Goal: Navigation & Orientation: Find specific page/section

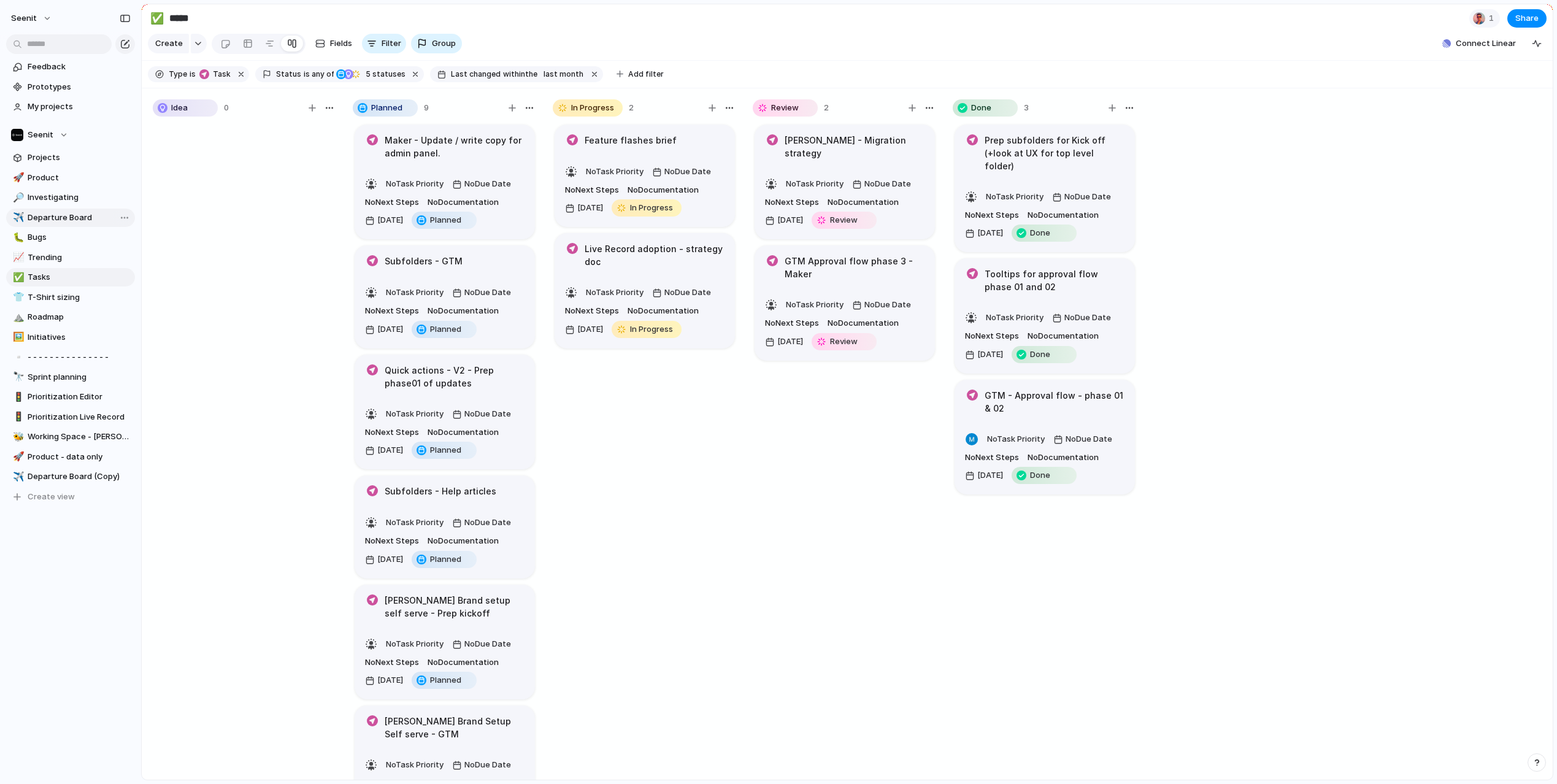
click at [52, 217] on span "Departure Board" at bounding box center [79, 218] width 103 height 12
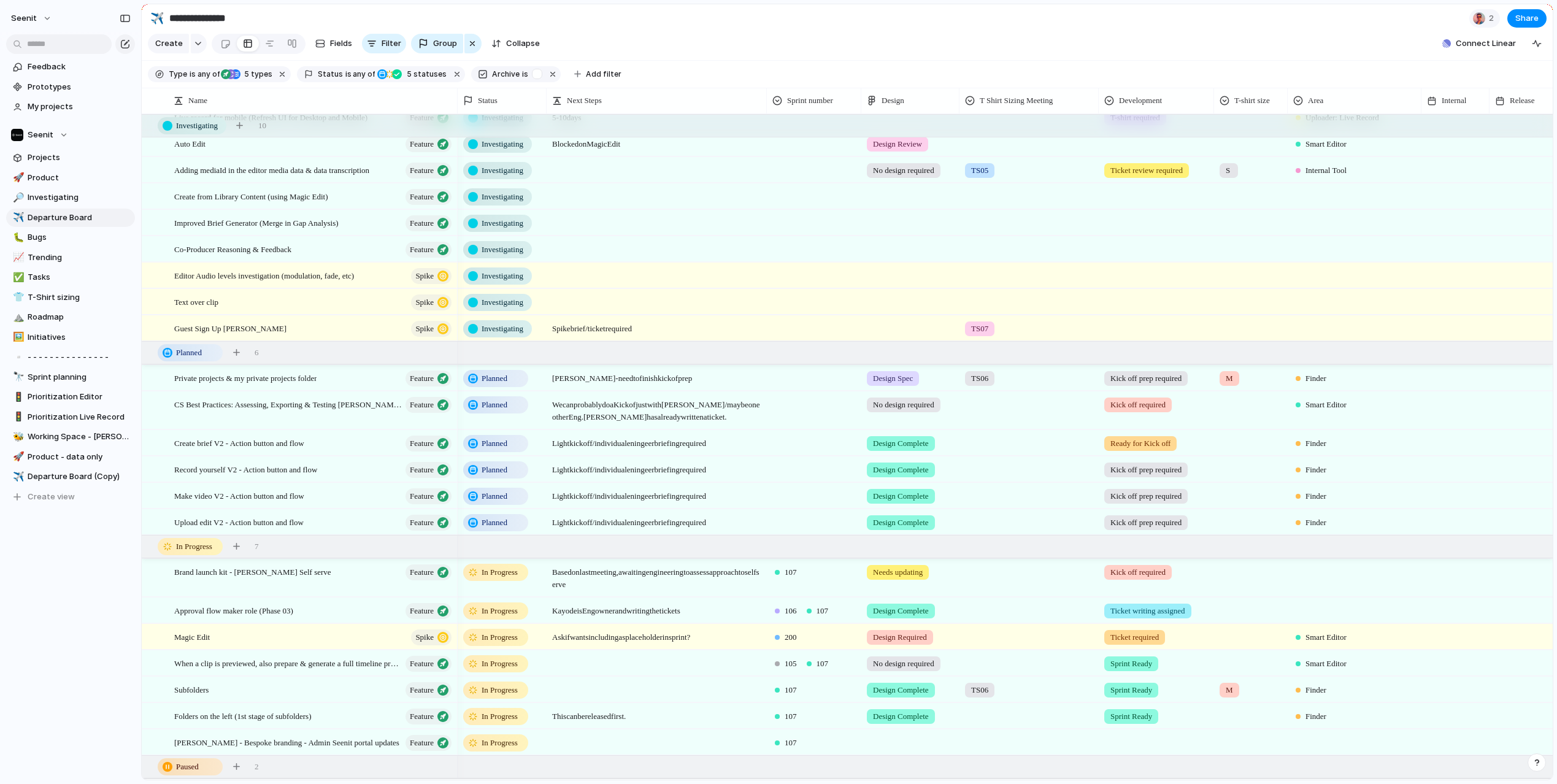
scroll to position [85, 0]
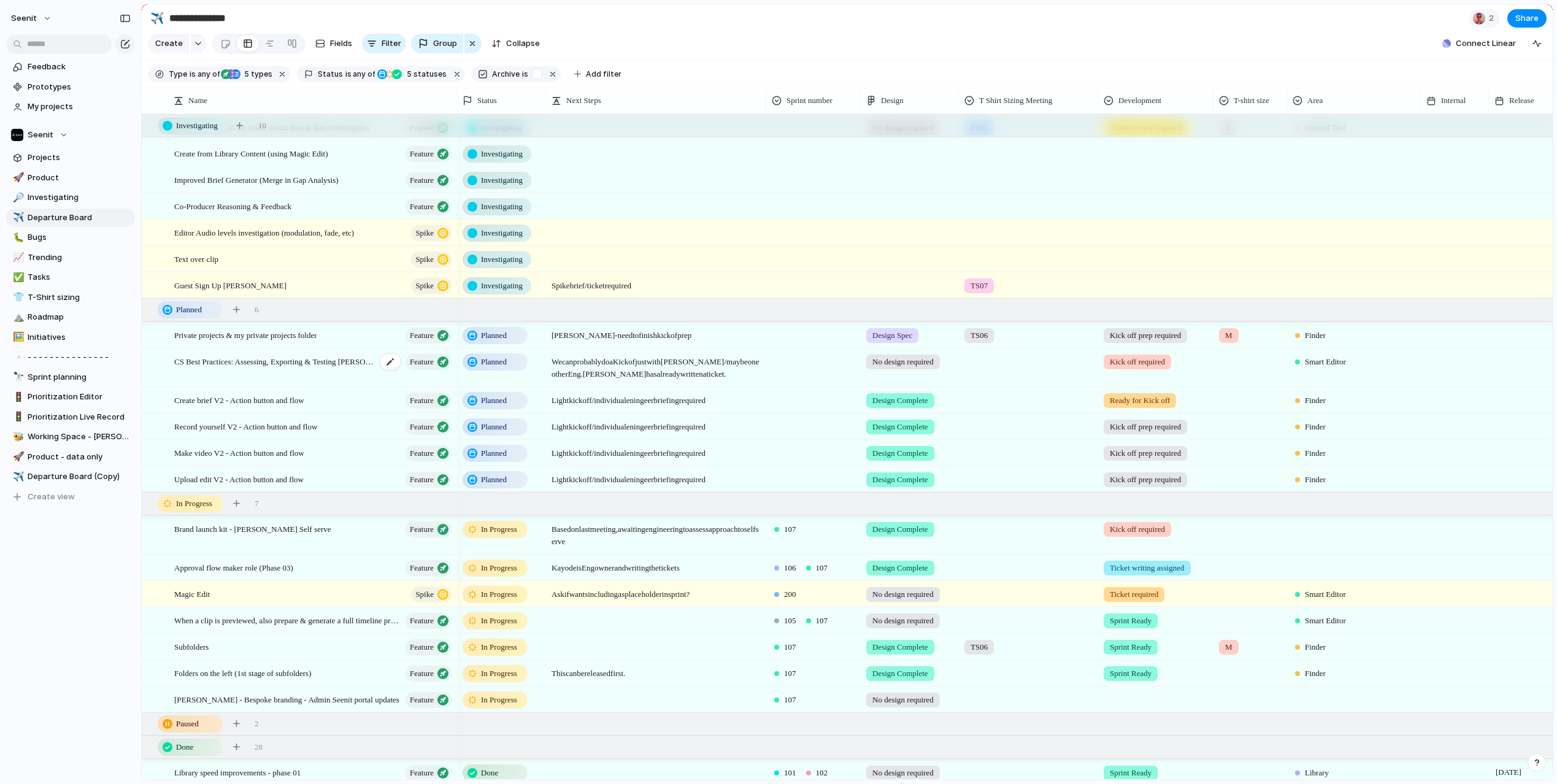
click at [292, 364] on span "CS Best Practices: Assessing, Exporting & Testing [PERSON_NAME] Files" at bounding box center [275, 361] width 202 height 14
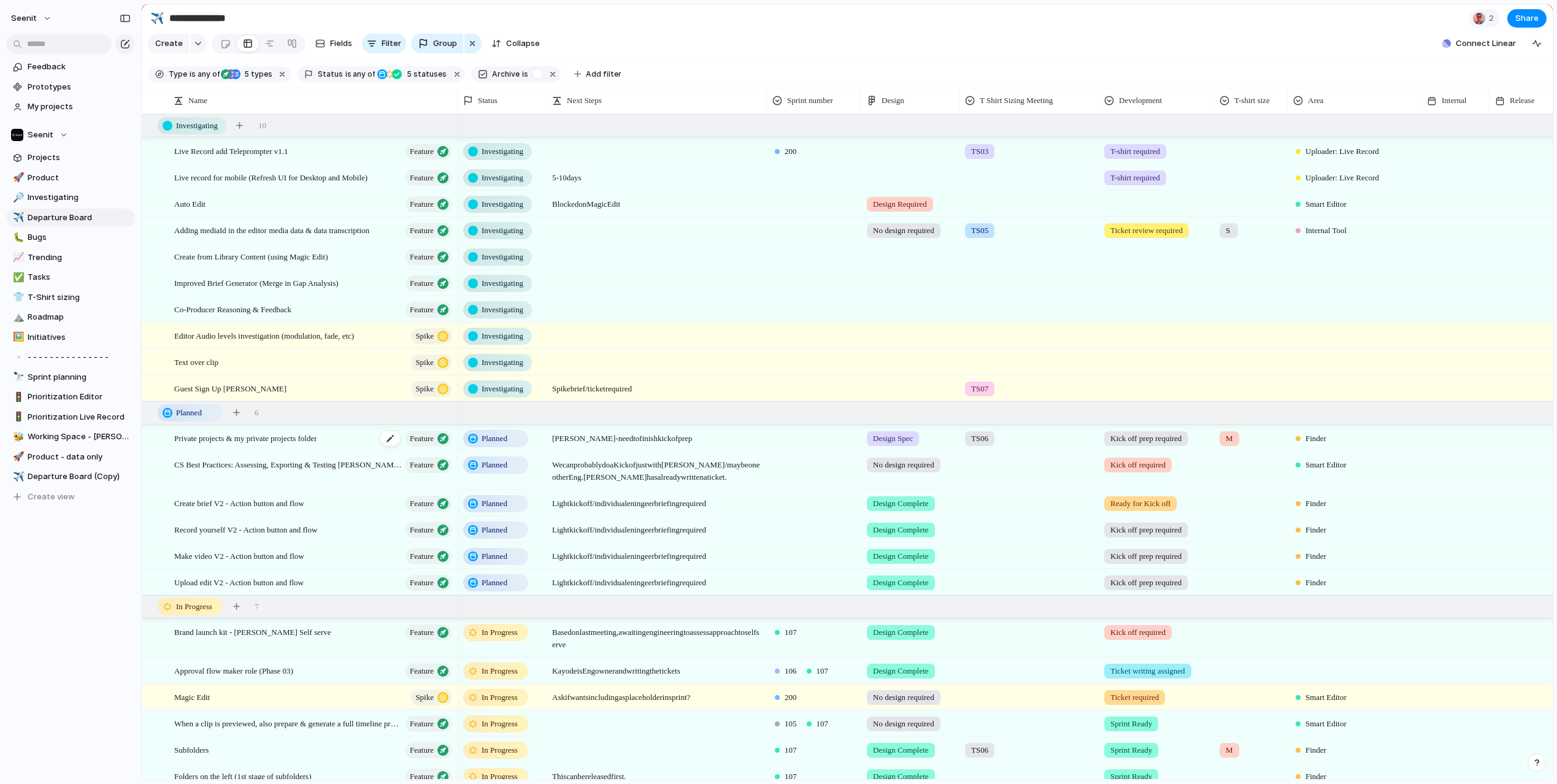
click at [312, 440] on span "Private projects & my private projects folder" at bounding box center [245, 438] width 142 height 14
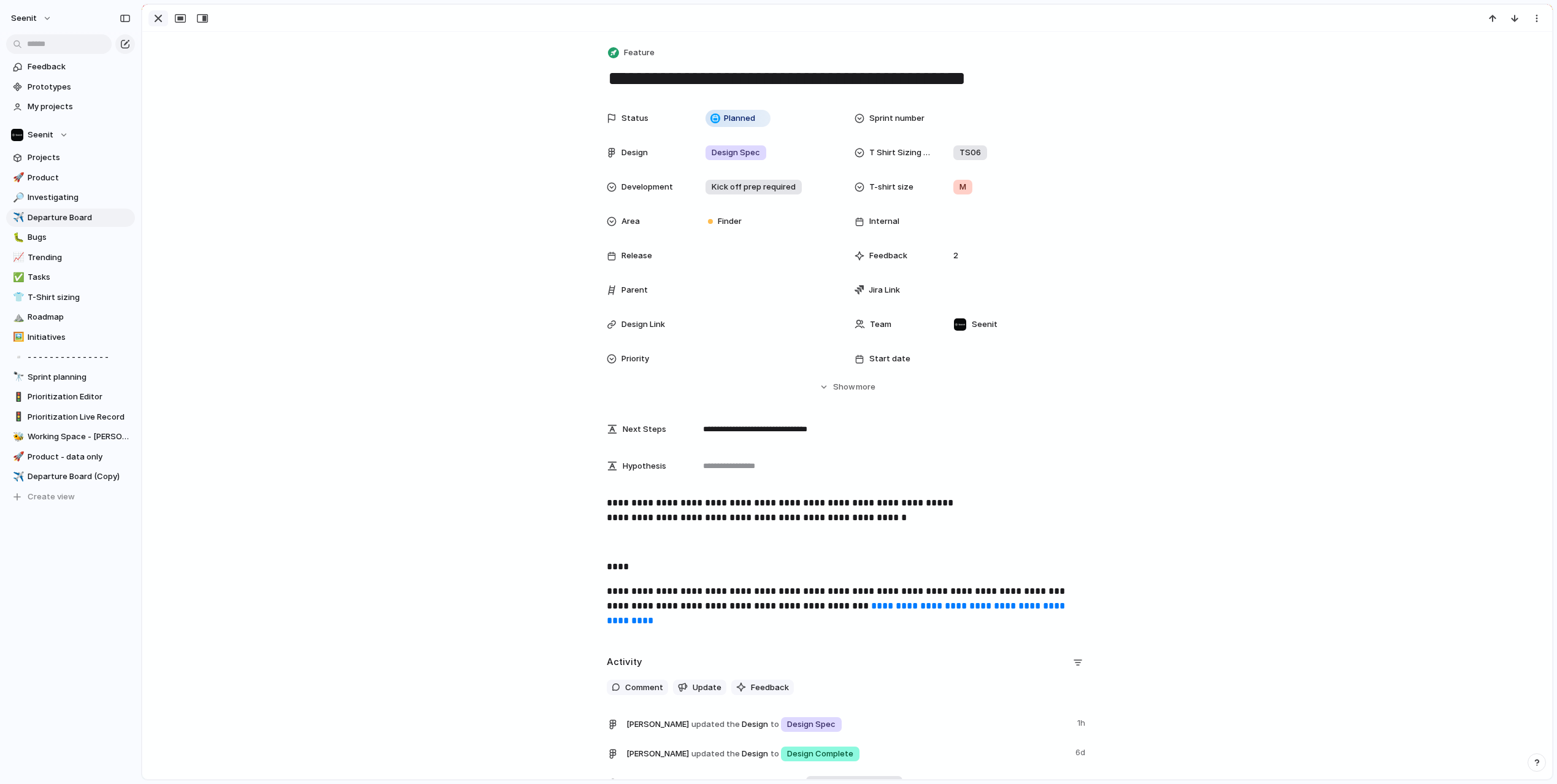
click at [158, 17] on div "button" at bounding box center [158, 18] width 14 height 14
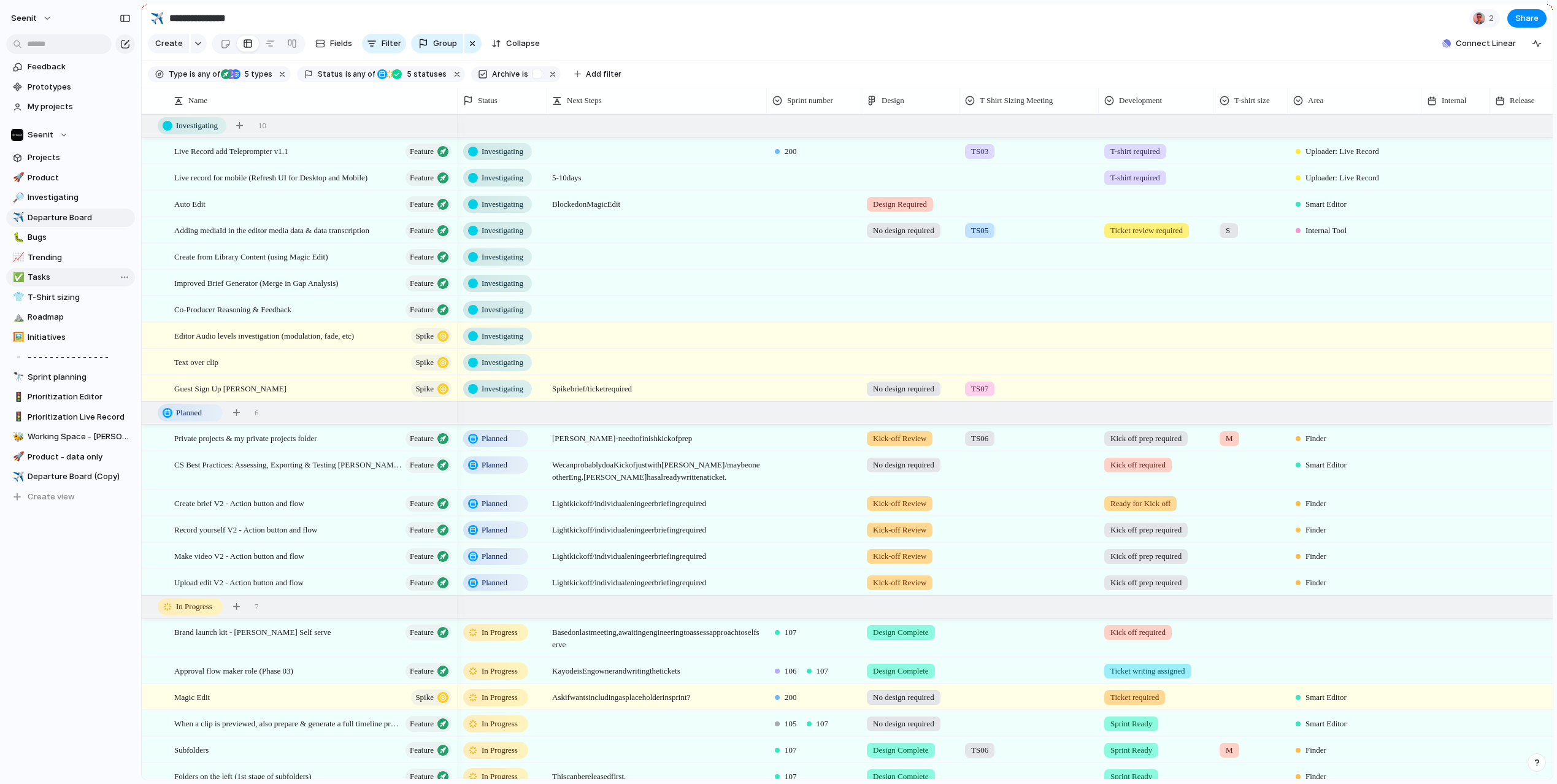
click at [48, 273] on span "Tasks" at bounding box center [79, 277] width 103 height 12
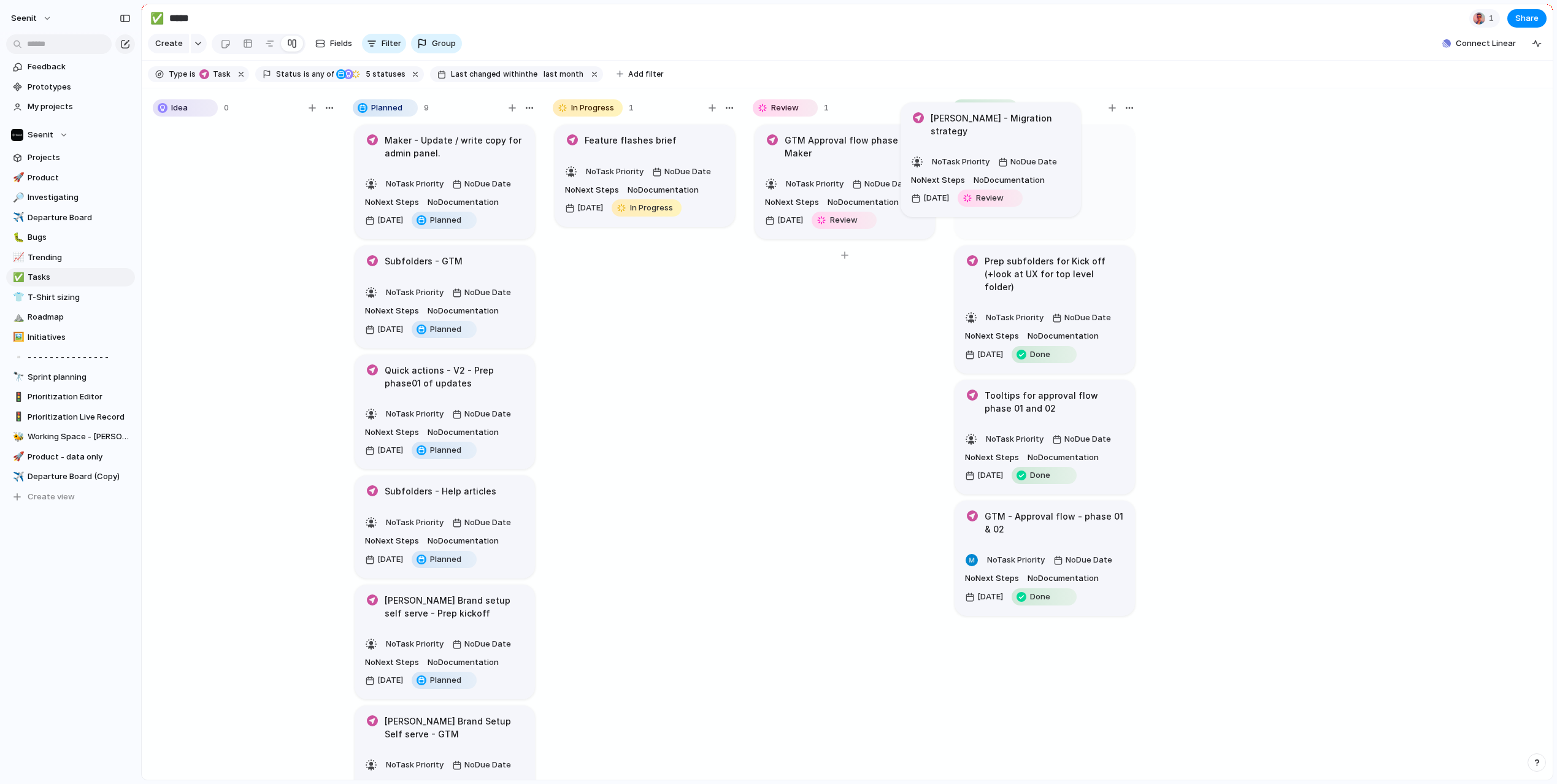
drag, startPoint x: 850, startPoint y: 156, endPoint x: 998, endPoint y: 144, distance: 148.5
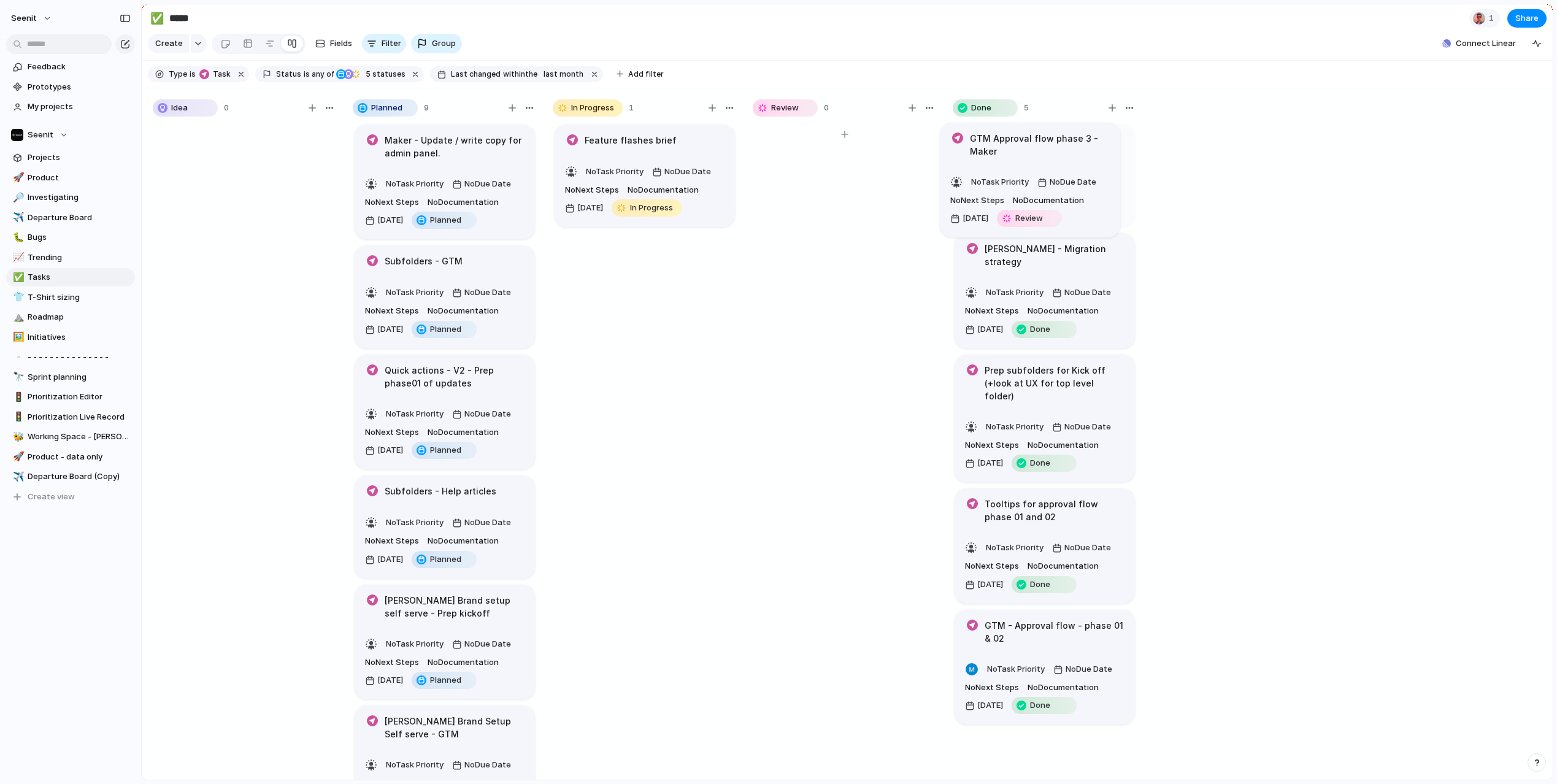
drag, startPoint x: 821, startPoint y: 153, endPoint x: 1037, endPoint y: 152, distance: 216.0
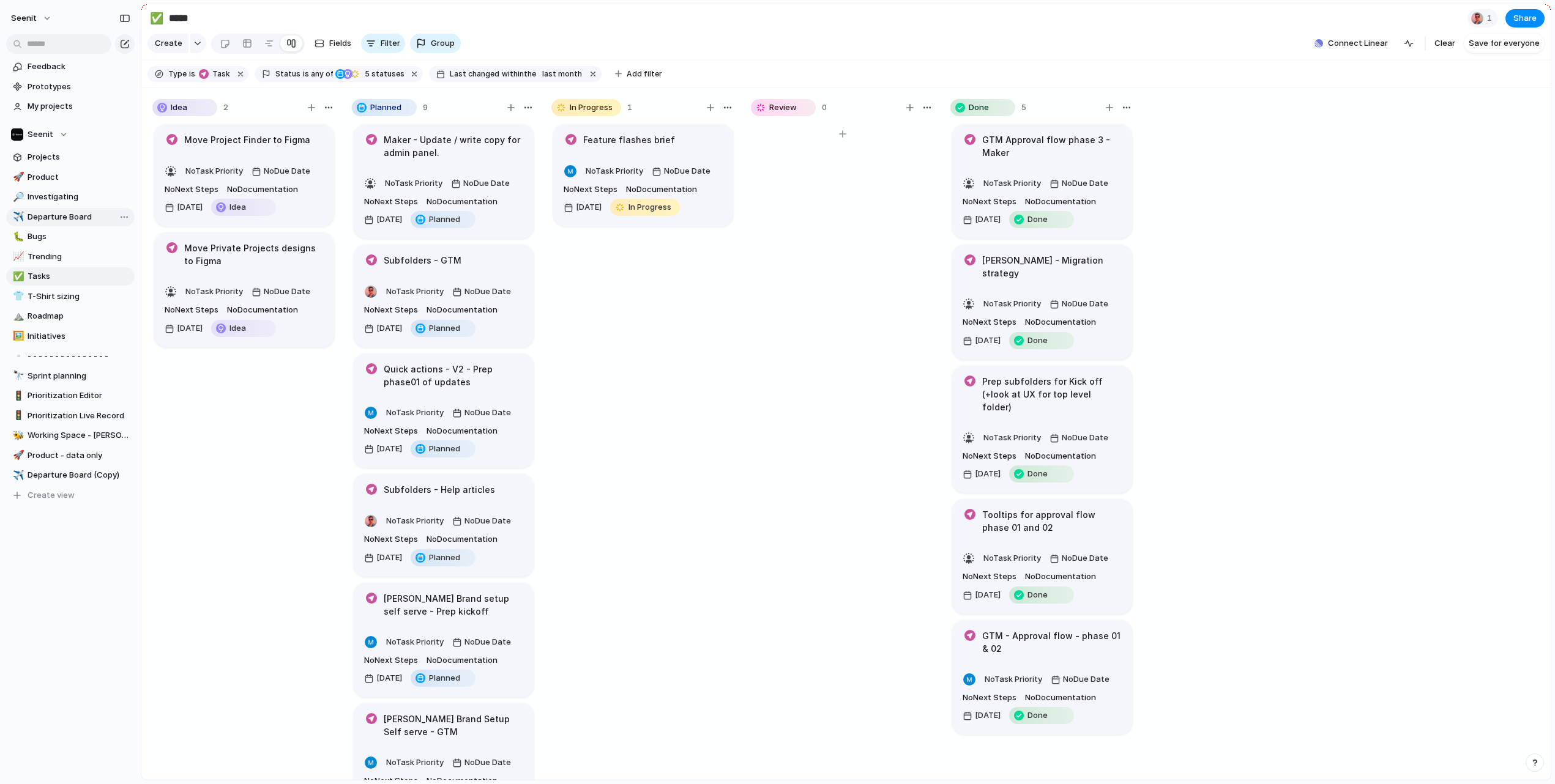
click at [54, 221] on span "Departure Board" at bounding box center [79, 217] width 103 height 12
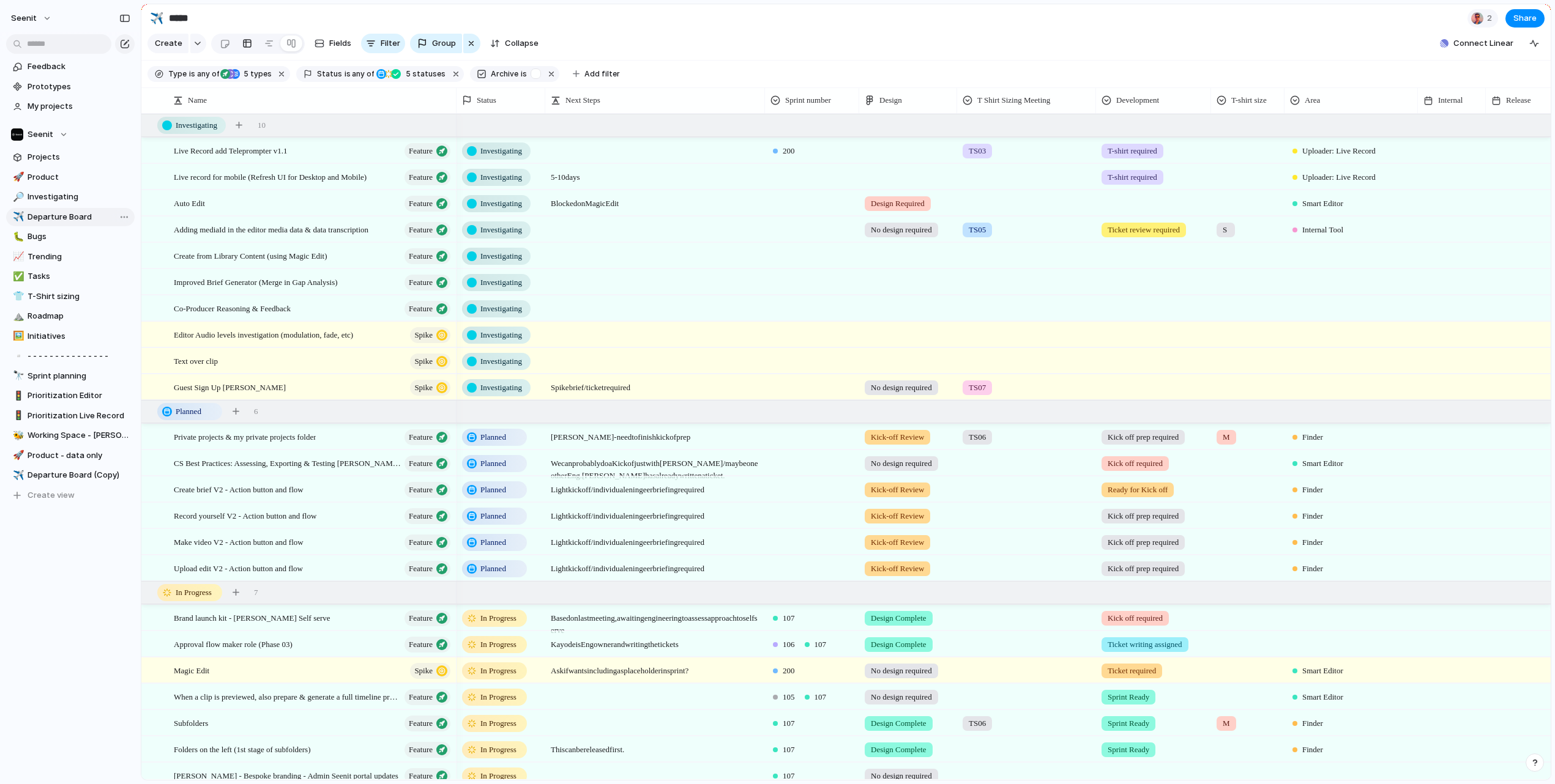
type input "**********"
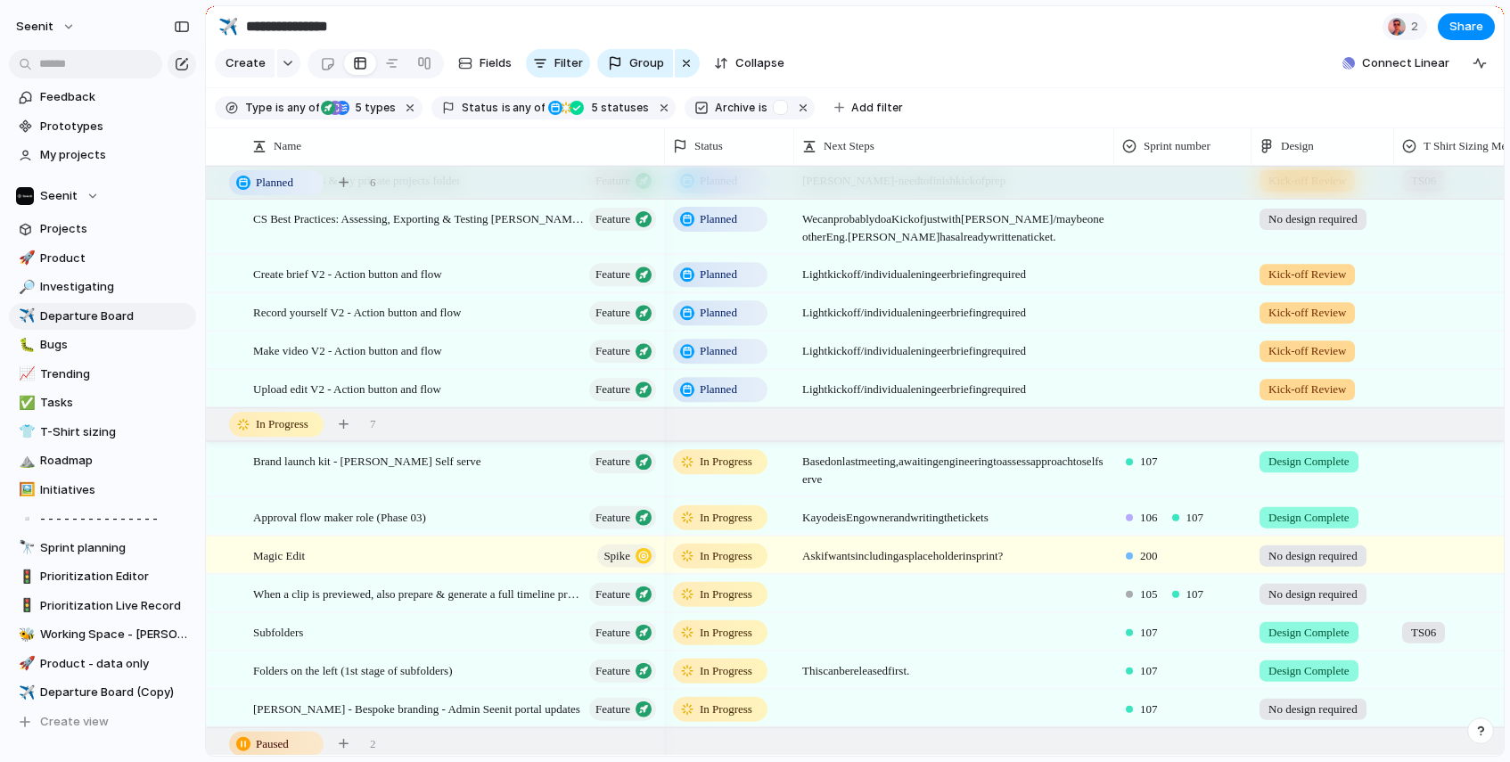
scroll to position [487, 0]
